Goal: Find specific page/section: Find specific page/section

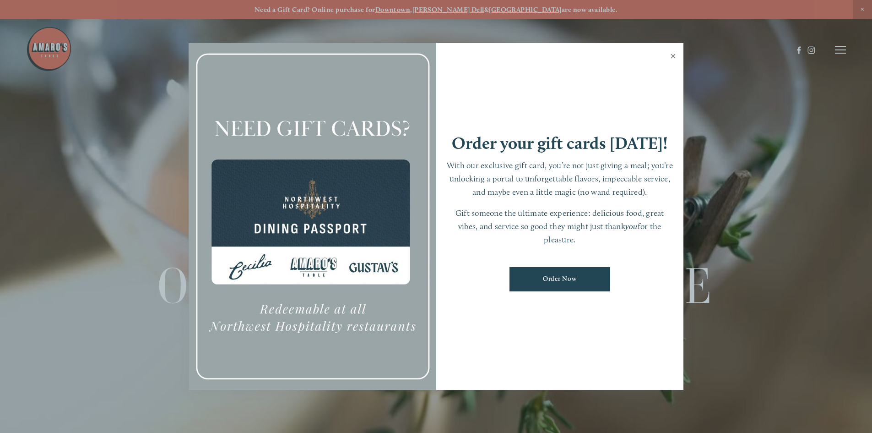
click at [671, 53] on link "Close" at bounding box center [673, 57] width 18 height 26
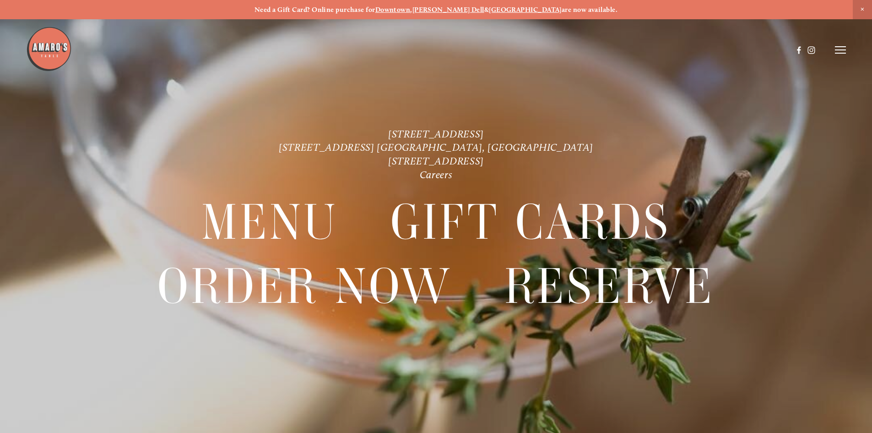
click at [839, 45] on header "Menu Order Now Visit Gallery 0" at bounding box center [436, 50] width 820 height 100
click at [838, 48] on icon at bounding box center [840, 50] width 11 height 8
click at [641, 48] on span "Menu" at bounding box center [648, 49] width 19 height 9
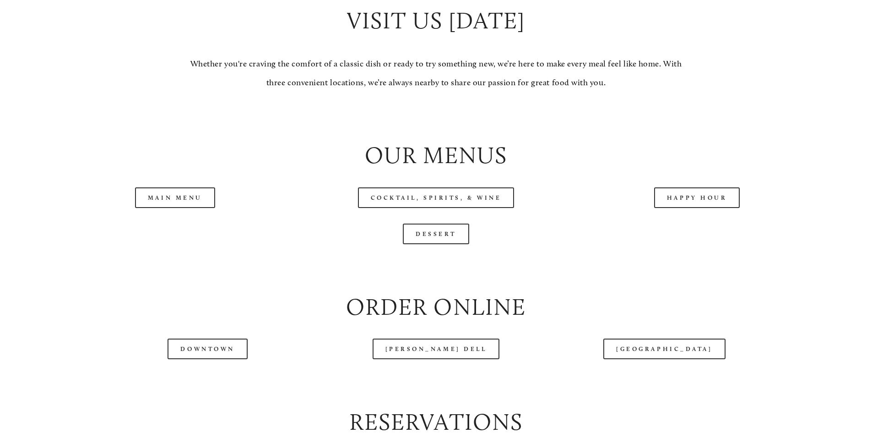
scroll to position [962, 0]
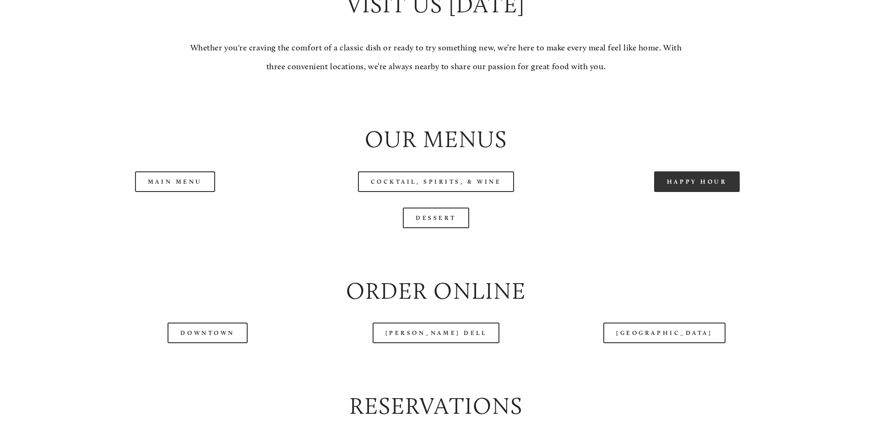
click at [713, 192] on link "Happy Hour" at bounding box center [697, 181] width 86 height 21
